Goal: Find specific fact

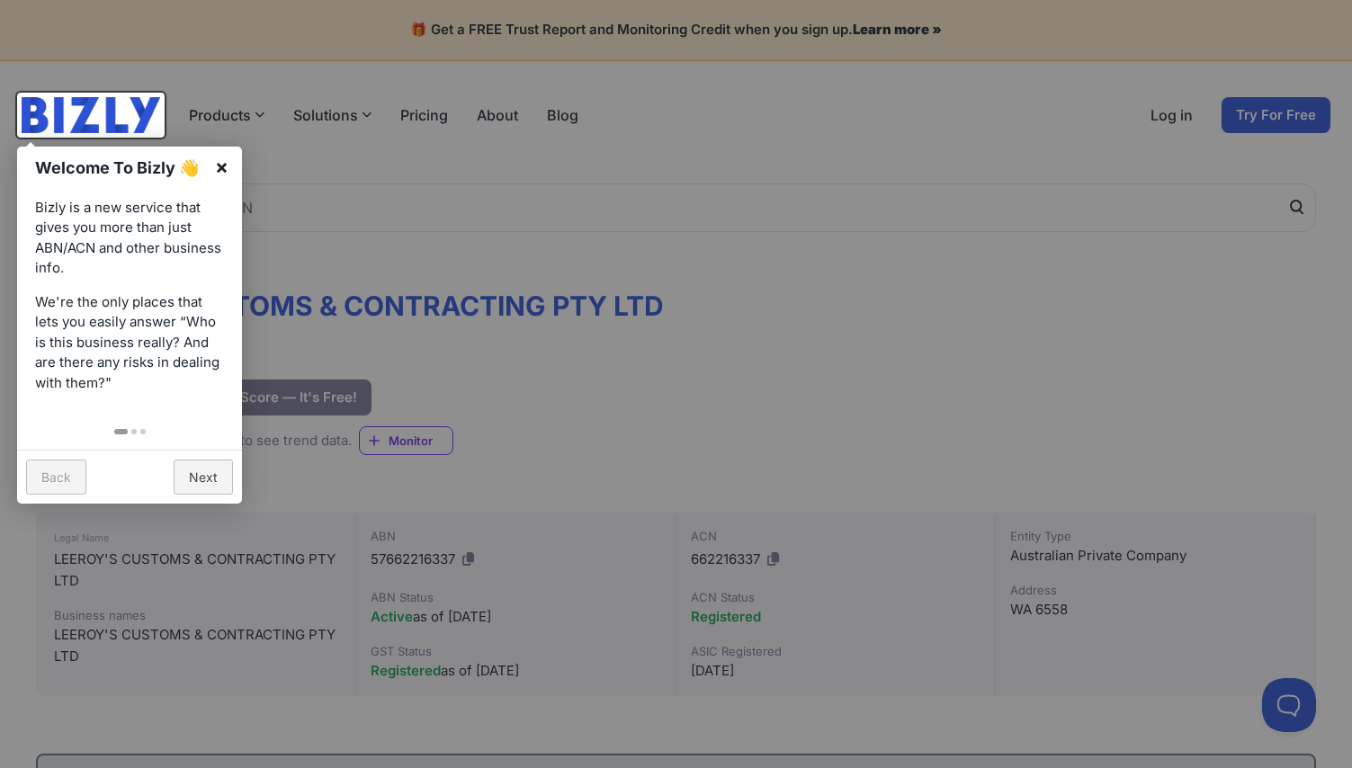
drag, startPoint x: 220, startPoint y: 164, endPoint x: 235, endPoint y: 175, distance: 18.7
click at [230, 172] on link "×" at bounding box center [222, 167] width 40 height 40
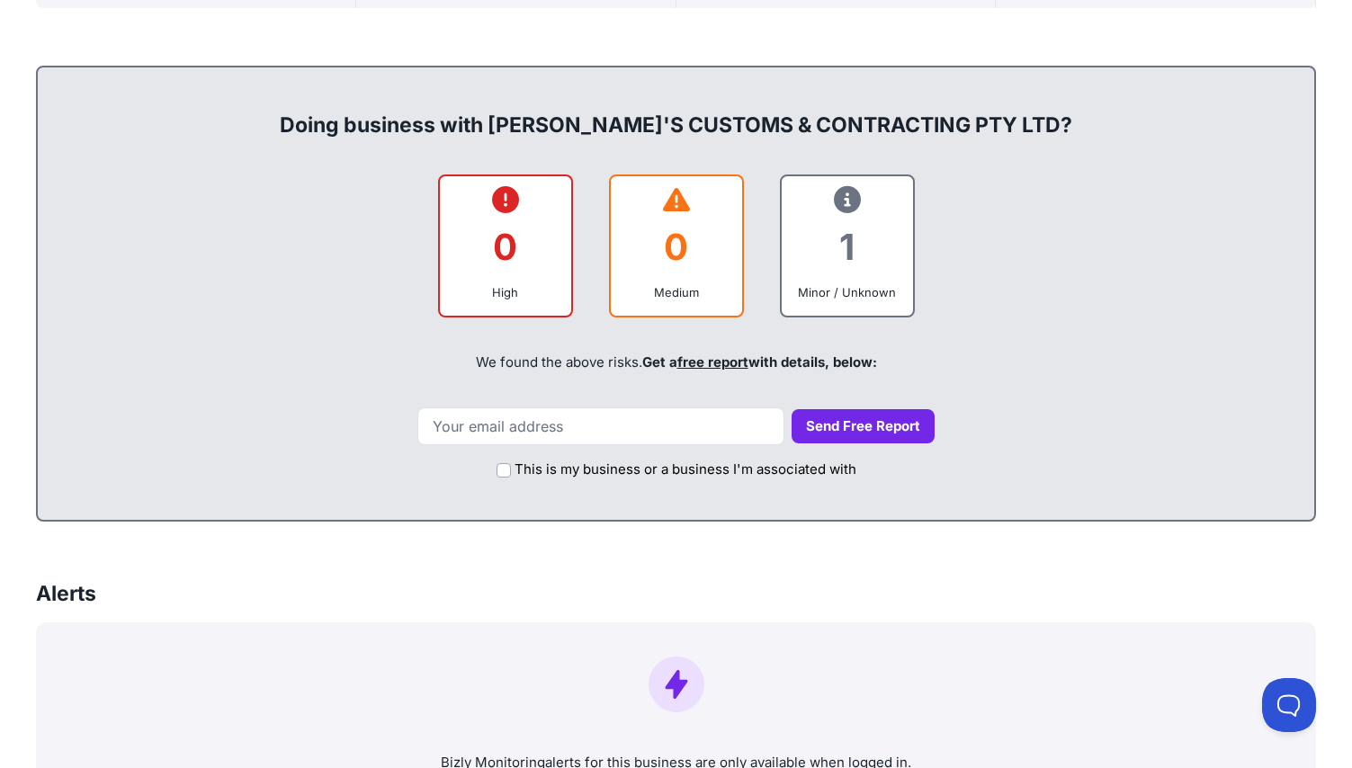
scroll to position [684, 0]
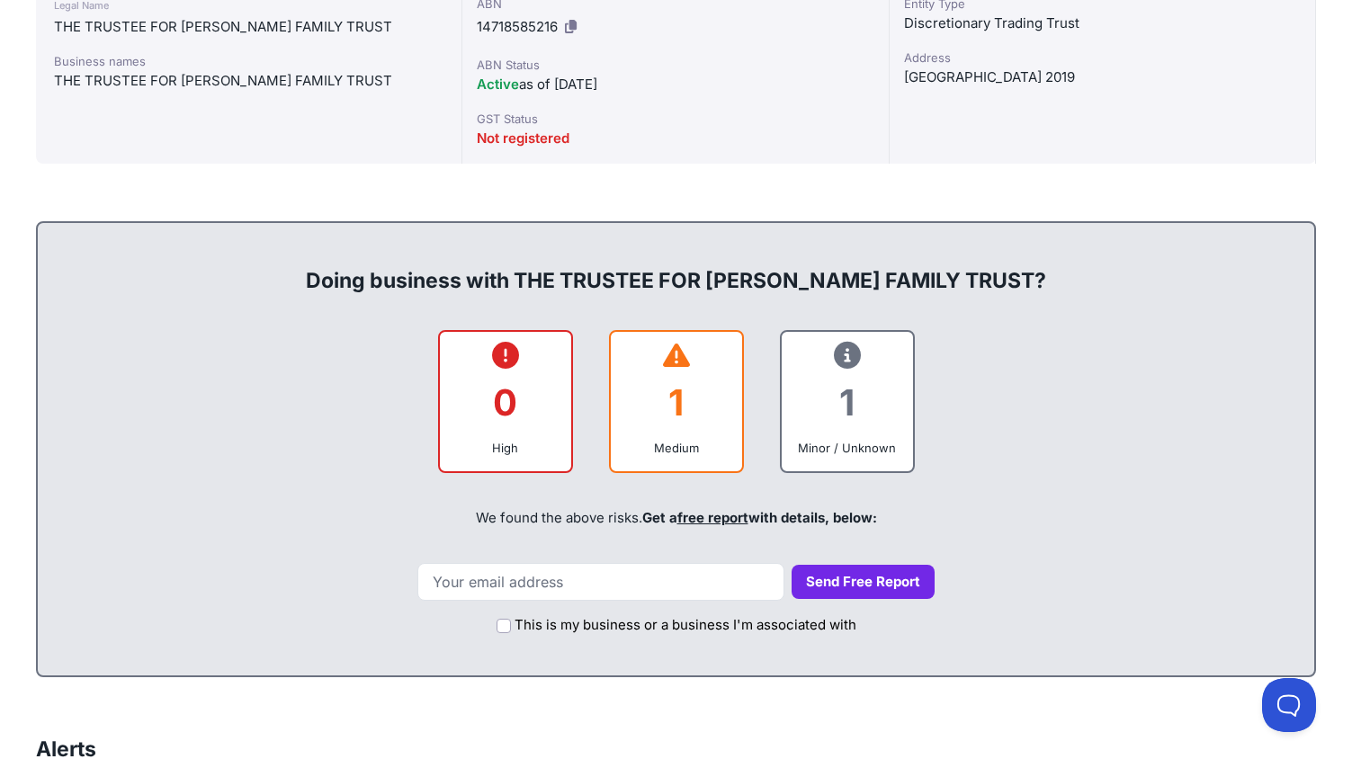
scroll to position [270, 0]
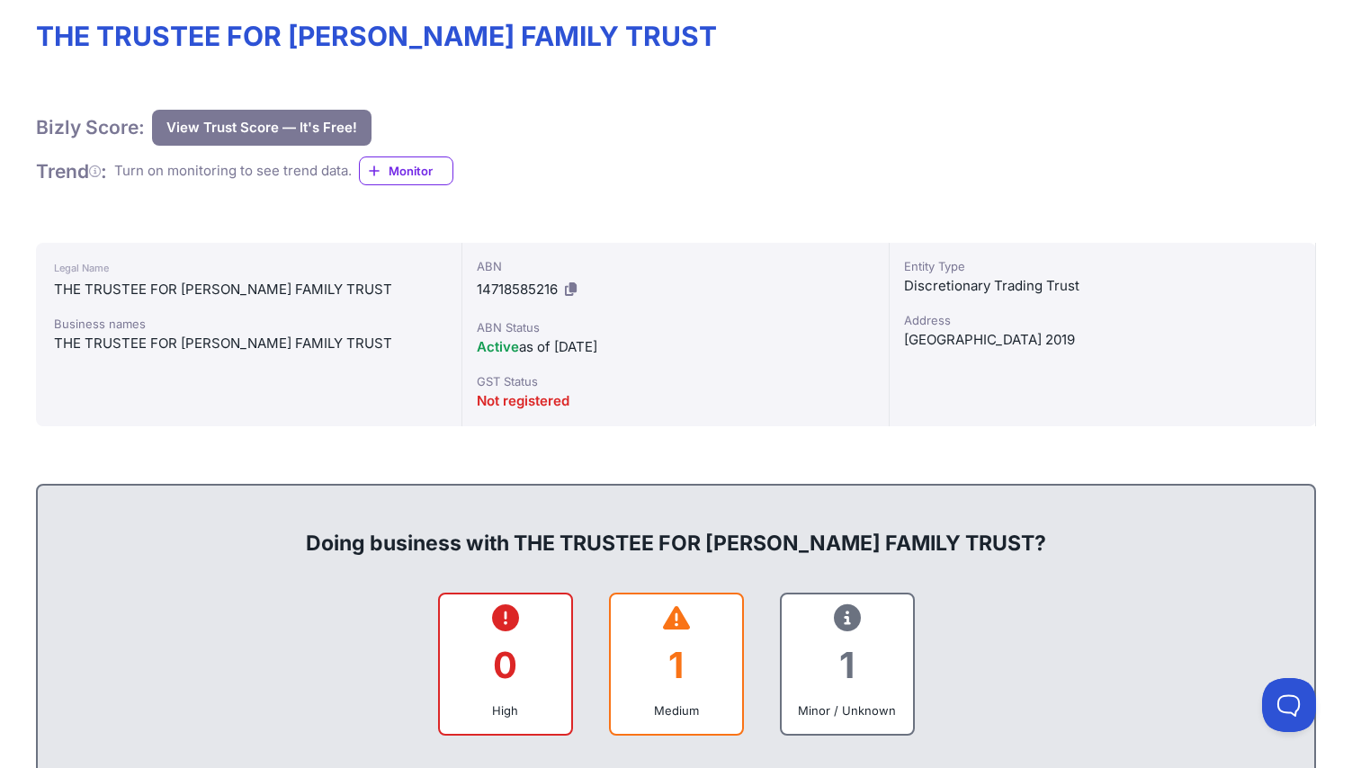
click at [510, 292] on span "14718585216" at bounding box center [517, 289] width 81 height 17
copy div "14718585216"
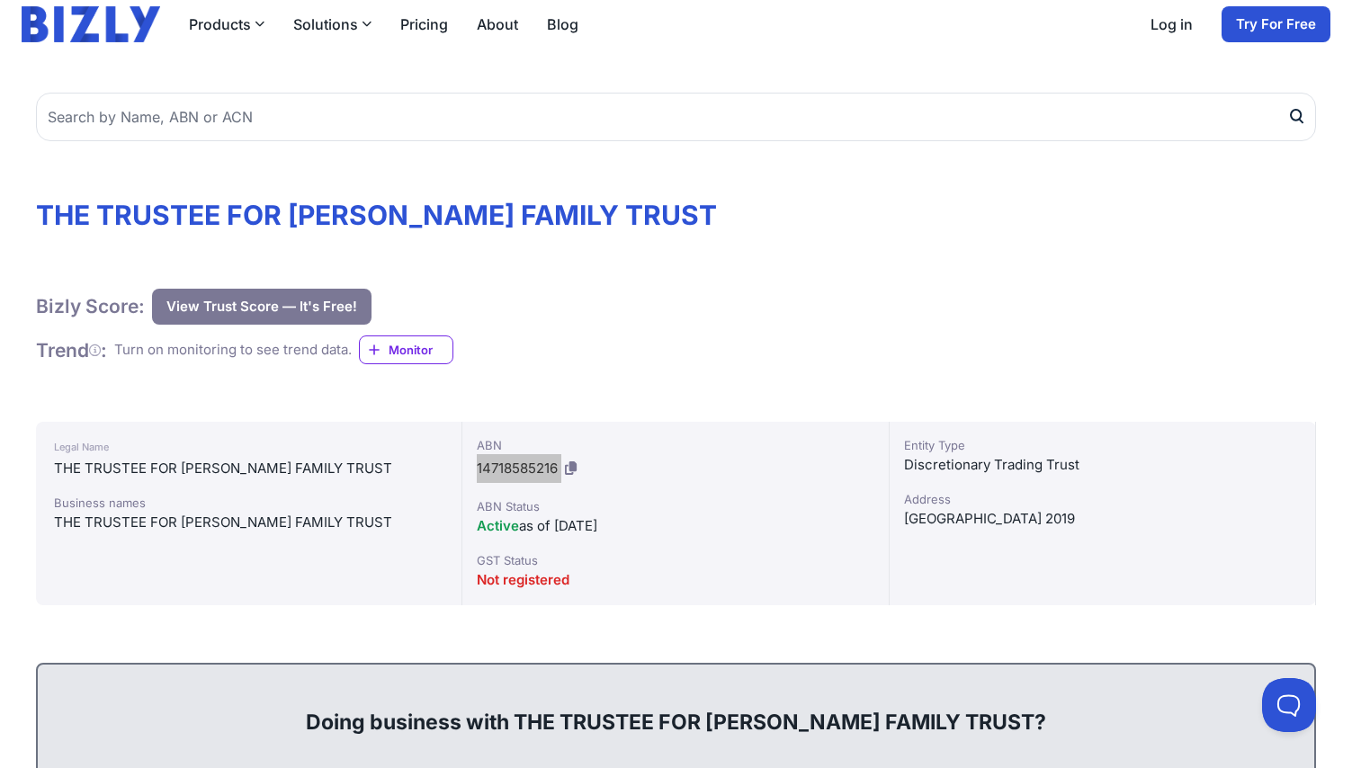
scroll to position [90, 0]
